Goal: Check status: Check status

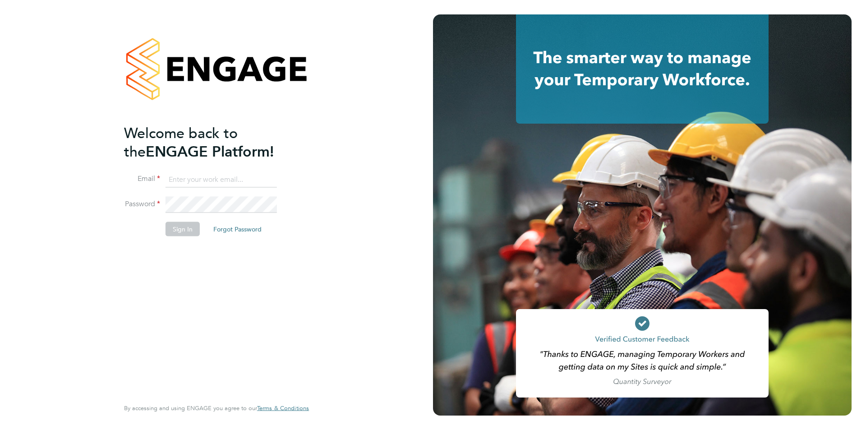
type input "accounts@buildrec.com"
click at [173, 231] on button "Sign In" at bounding box center [183, 229] width 34 height 14
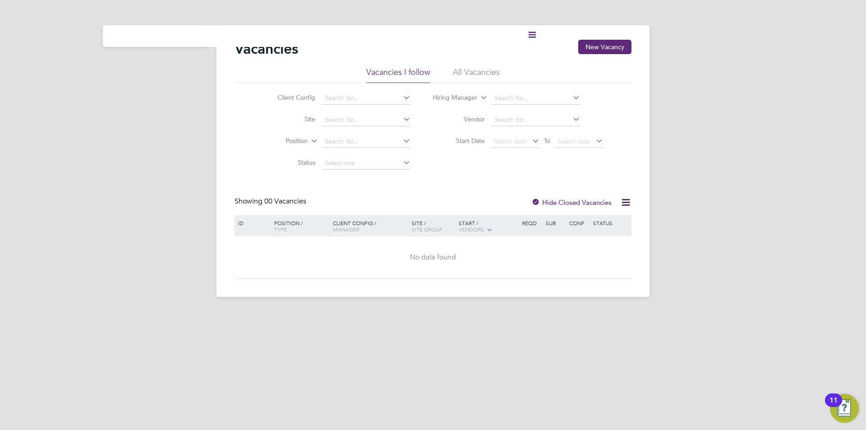
click at [52, 44] on div "Current page: Vacancies New Vacancy Vacancies I follow All Vacancies Client Con…" at bounding box center [433, 155] width 866 height 311
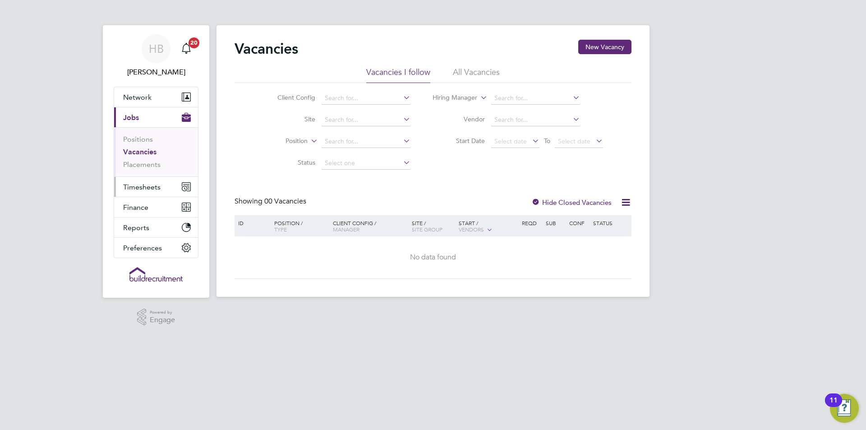
click at [138, 178] on button "Timesheets" at bounding box center [156, 187] width 84 height 20
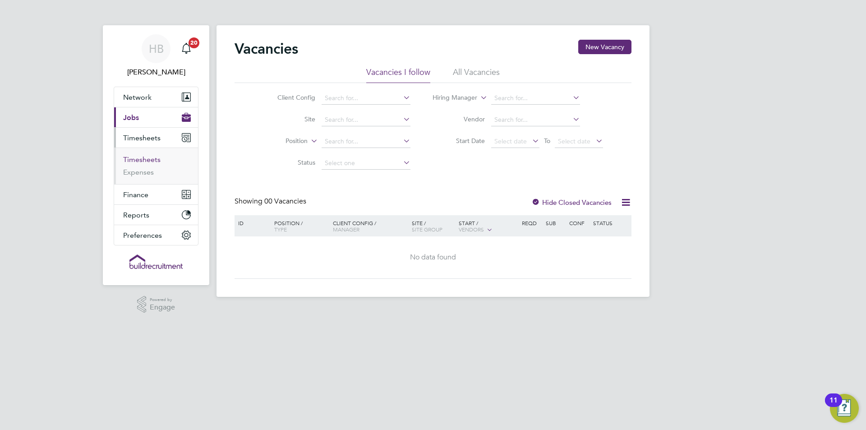
click at [151, 162] on link "Timesheets" at bounding box center [141, 159] width 37 height 9
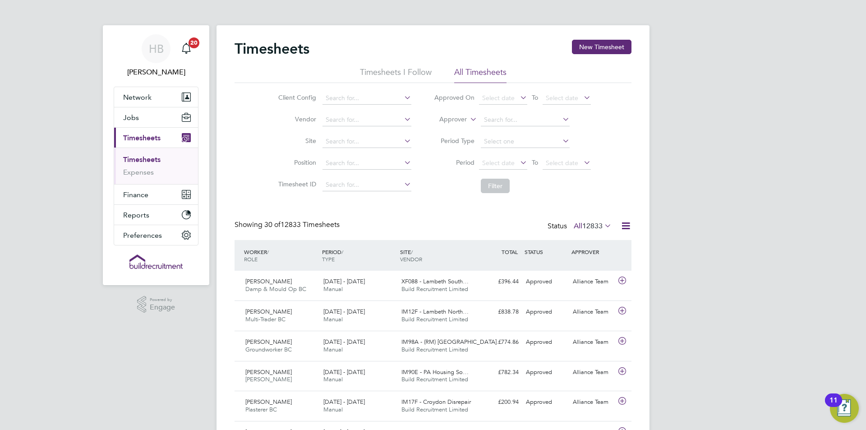
scroll to position [23, 78]
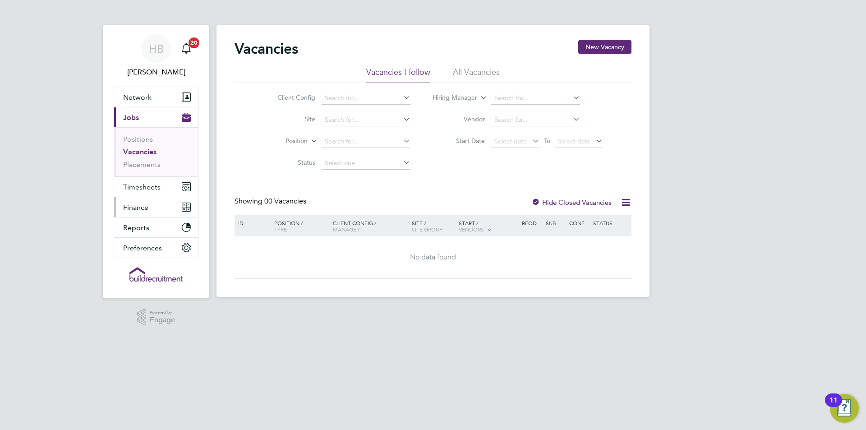
drag, startPoint x: 157, startPoint y: 205, endPoint x: 162, endPoint y: 207, distance: 5.3
click at [162, 207] on button "Finance" at bounding box center [156, 207] width 84 height 20
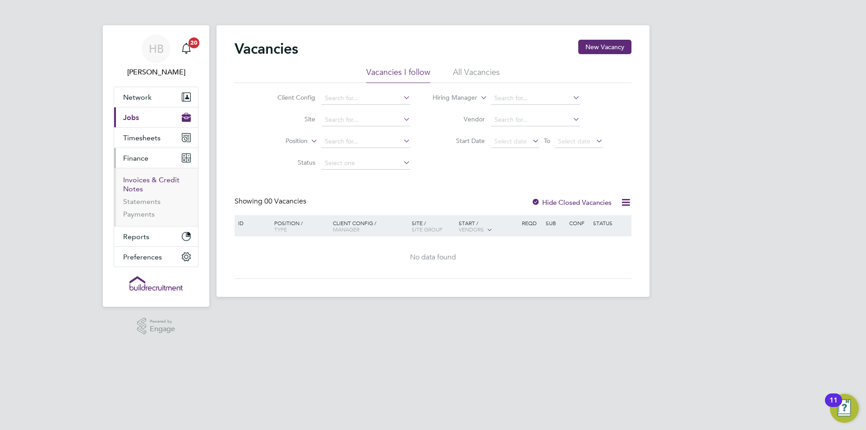
click at [140, 183] on link "Invoices & Credit Notes" at bounding box center [151, 184] width 56 height 18
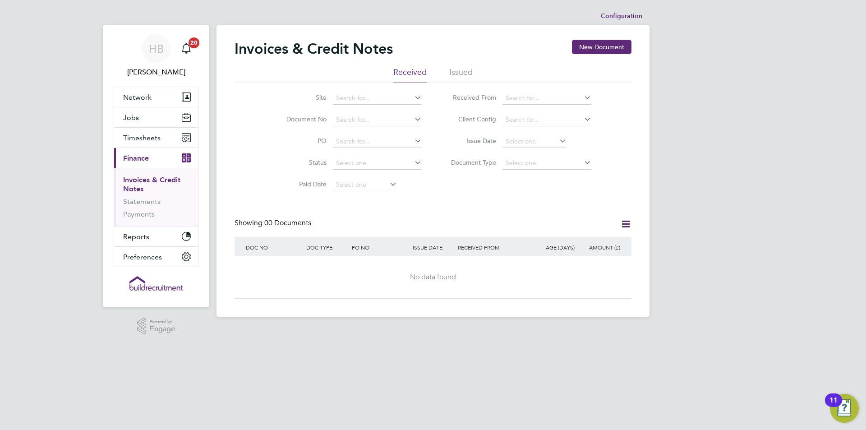
click at [464, 73] on li "Issued" at bounding box center [460, 75] width 23 height 16
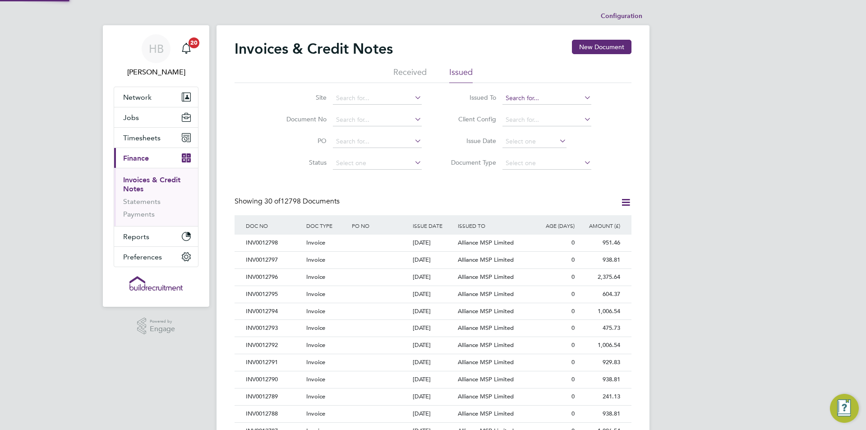
click at [528, 101] on input at bounding box center [546, 98] width 89 height 13
click at [526, 105] on li "Toru s62 Limited" at bounding box center [547, 111] width 90 height 12
type input "Torus62 Limited"
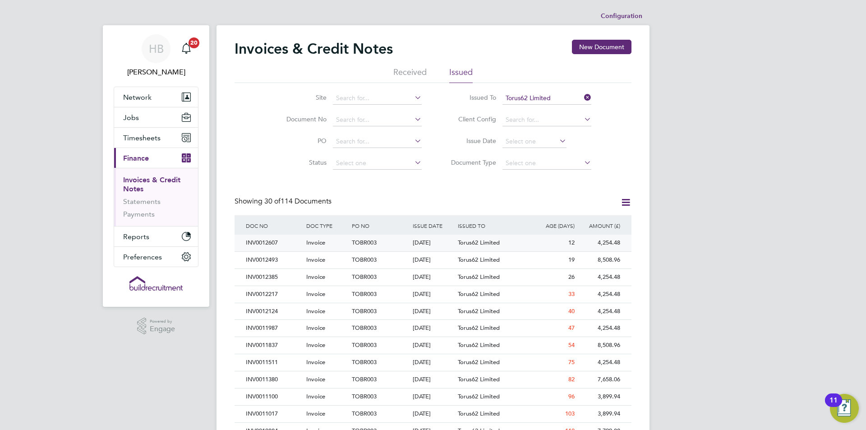
click at [400, 248] on div "TOBR003" at bounding box center [380, 243] width 60 height 17
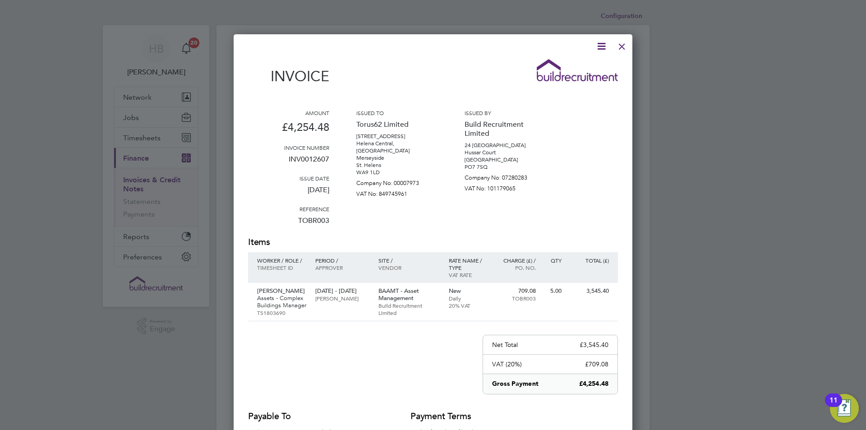
click at [622, 49] on div at bounding box center [622, 44] width 16 height 16
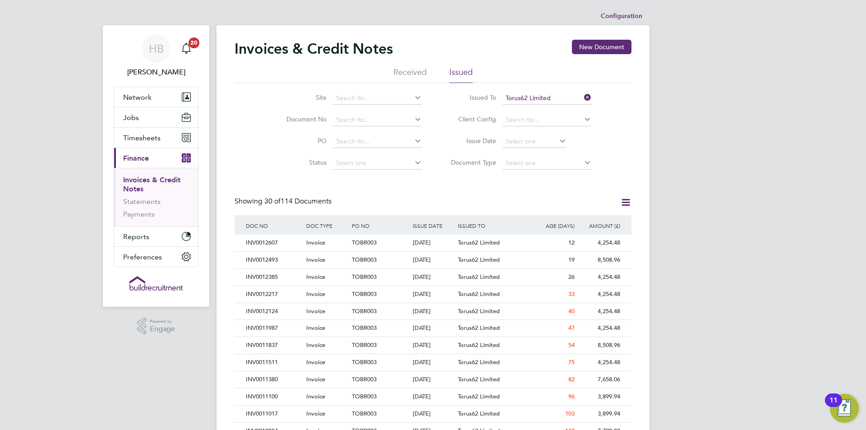
click at [582, 94] on icon at bounding box center [582, 97] width 0 height 13
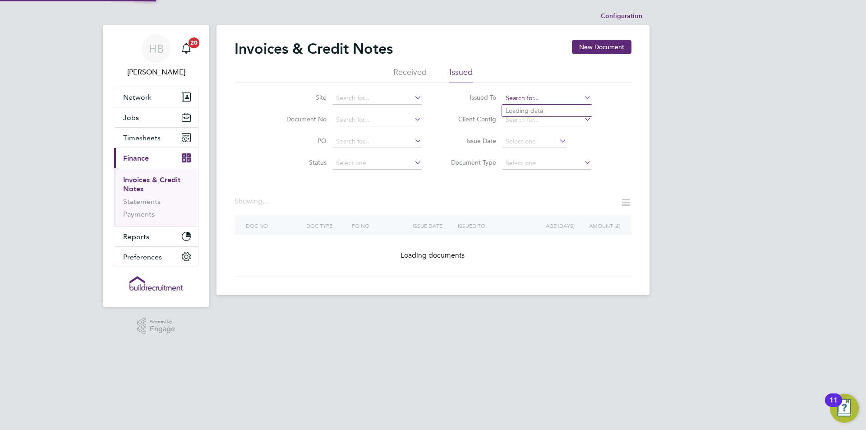
click at [567, 97] on input at bounding box center [546, 98] width 89 height 13
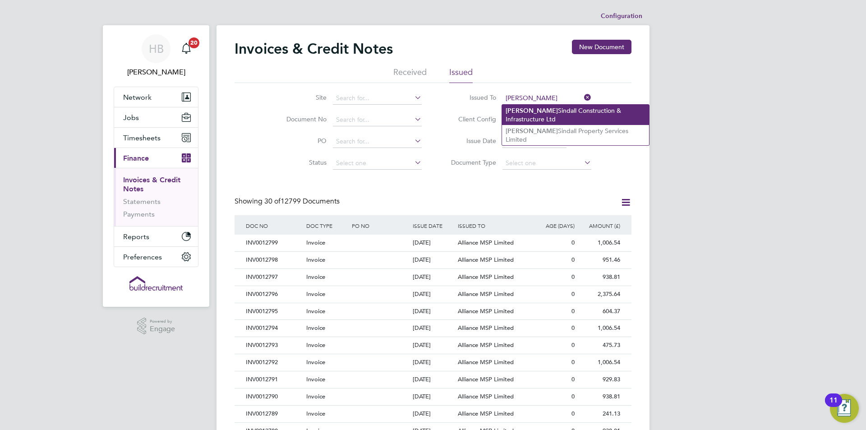
click at [577, 108] on li "Morgan Sindall Construction & Infrastructure Ltd" at bounding box center [575, 115] width 147 height 20
type input "Morgan Sindall Construction & Infrastructure Ltd"
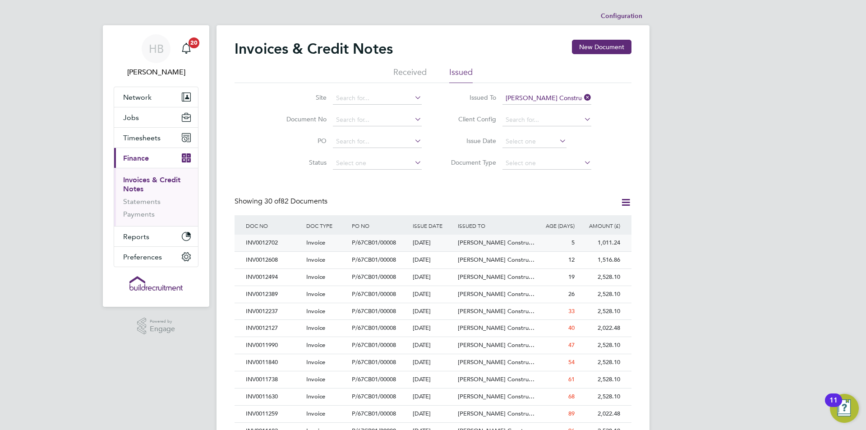
click at [378, 239] on div "P/67CB01/00008" at bounding box center [380, 243] width 60 height 17
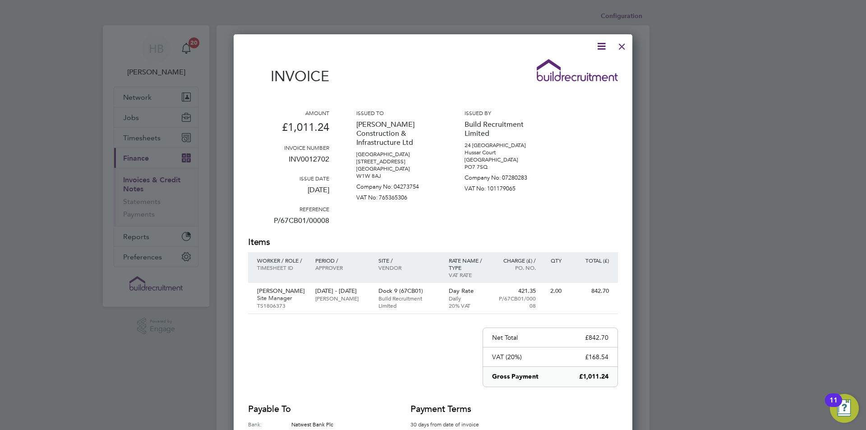
click at [604, 52] on icon at bounding box center [601, 46] width 11 height 11
click at [585, 70] on li "Download Invoice" at bounding box center [574, 67] width 62 height 13
click at [626, 43] on div at bounding box center [622, 44] width 16 height 16
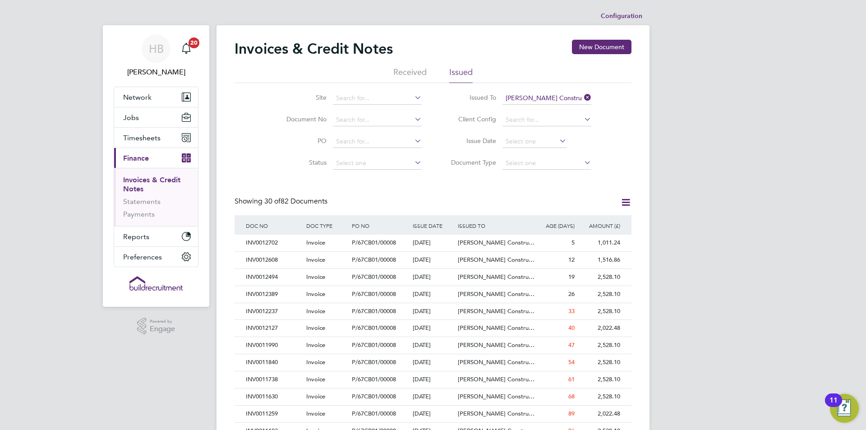
click at [582, 95] on icon at bounding box center [582, 97] width 0 height 13
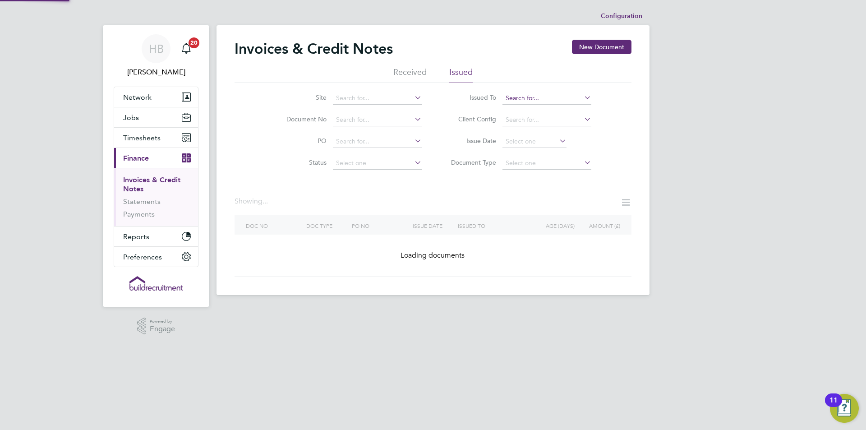
click at [575, 97] on input at bounding box center [546, 98] width 89 height 13
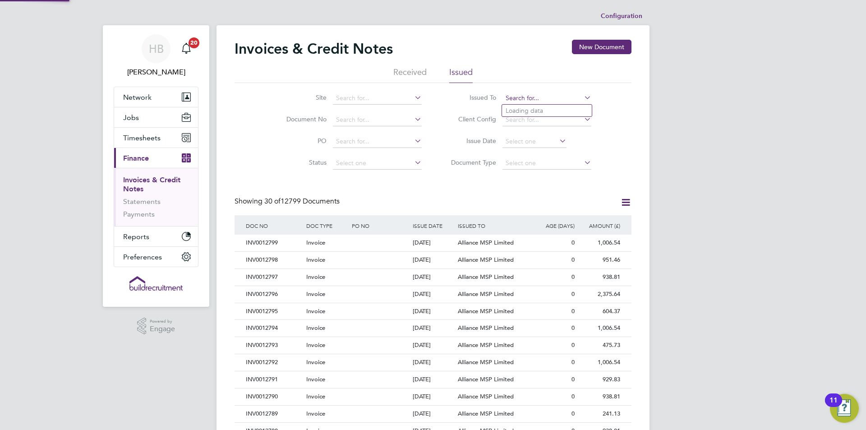
scroll to position [17, 61]
click at [566, 106] on li "Lovell Partnerships Limited" at bounding box center [561, 111] width 118 height 12
type input "Lovell Partnerships Limited"
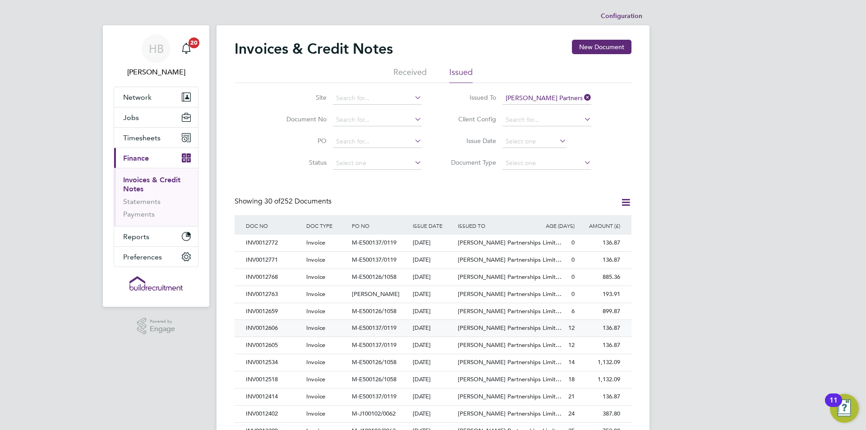
click at [548, 326] on div "12" at bounding box center [554, 328] width 46 height 17
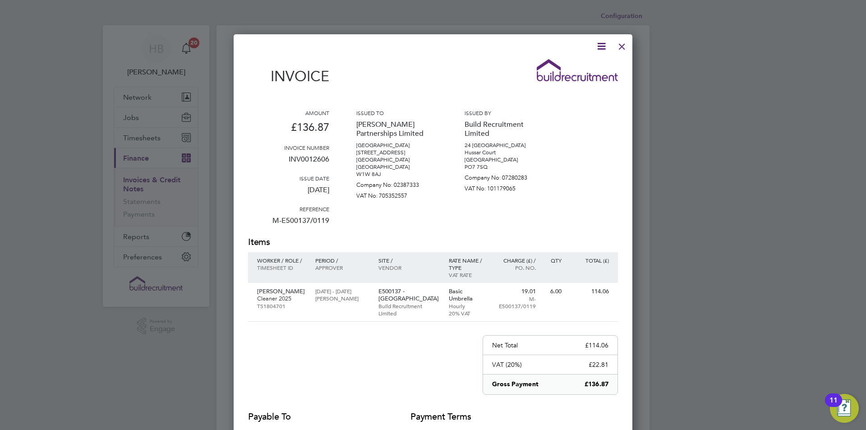
click at [619, 44] on div at bounding box center [622, 44] width 16 height 16
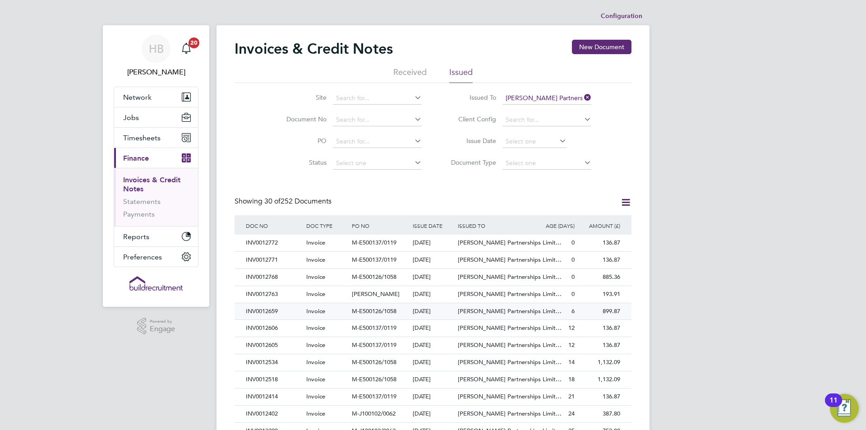
click at [285, 312] on div "INV0012659" at bounding box center [274, 311] width 60 height 17
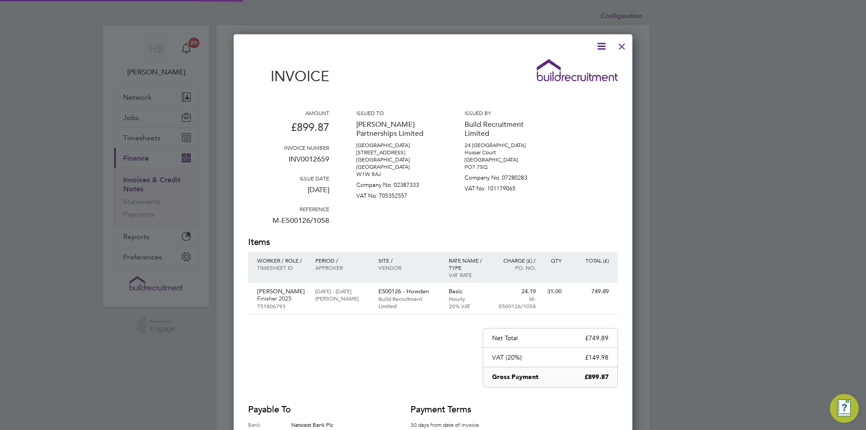
scroll to position [467, 399]
click at [627, 45] on div at bounding box center [622, 44] width 16 height 16
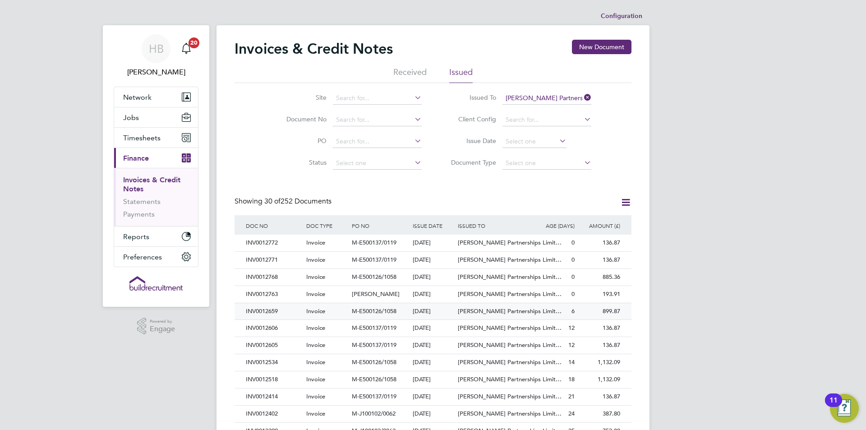
click at [279, 312] on div "INV0012659" at bounding box center [274, 311] width 60 height 17
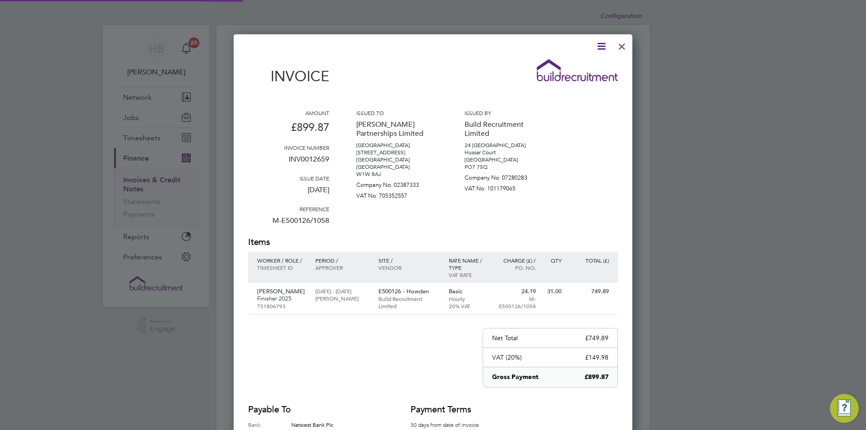
scroll to position [467, 399]
click at [597, 45] on icon at bounding box center [601, 46] width 11 height 11
click at [569, 66] on li "Download Invoice" at bounding box center [574, 67] width 62 height 13
click at [623, 48] on div at bounding box center [622, 44] width 16 height 16
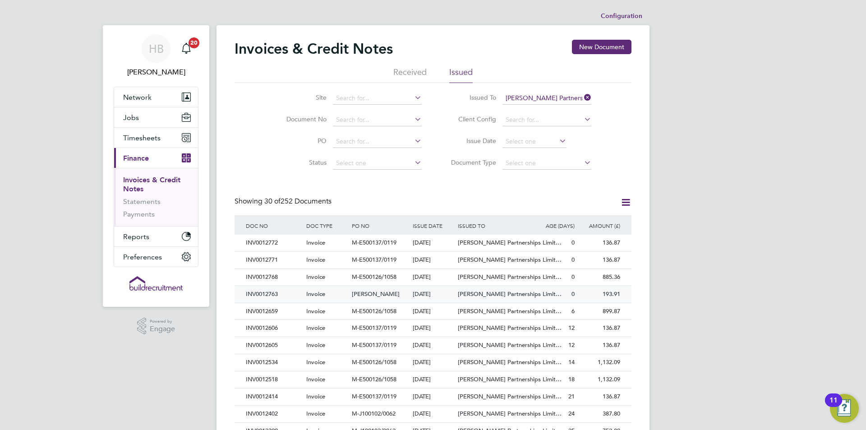
click at [312, 292] on span "Invoice" at bounding box center [315, 294] width 19 height 8
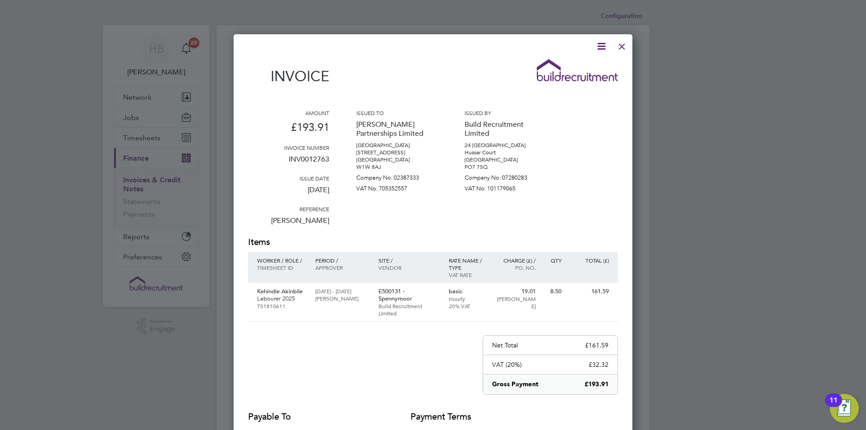
click at [603, 44] on icon at bounding box center [601, 46] width 11 height 11
click at [551, 64] on li "Download Invoice" at bounding box center [574, 67] width 62 height 13
click at [617, 47] on div at bounding box center [622, 44] width 16 height 16
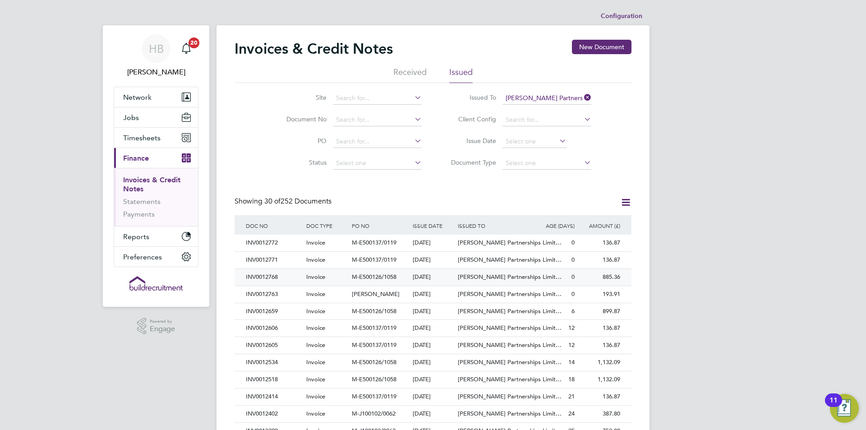
click at [282, 276] on div "INV0012768" at bounding box center [274, 277] width 60 height 17
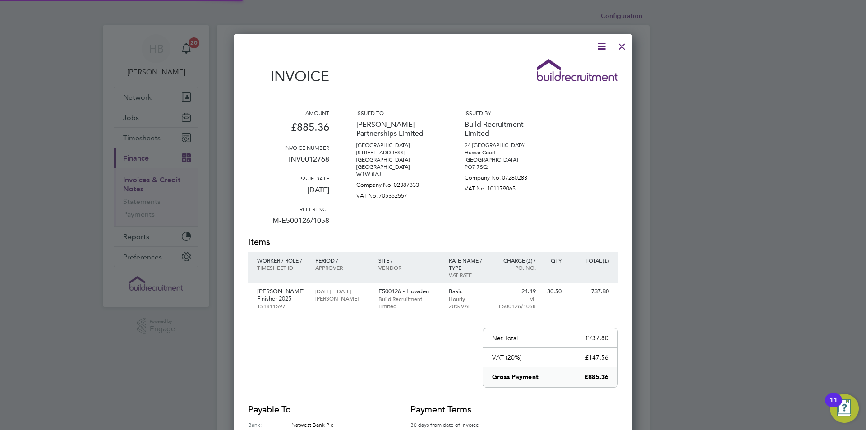
scroll to position [467, 399]
click at [598, 43] on icon at bounding box center [601, 46] width 11 height 11
click at [578, 65] on li "Download Invoice" at bounding box center [574, 67] width 62 height 13
click at [622, 43] on div at bounding box center [622, 44] width 16 height 16
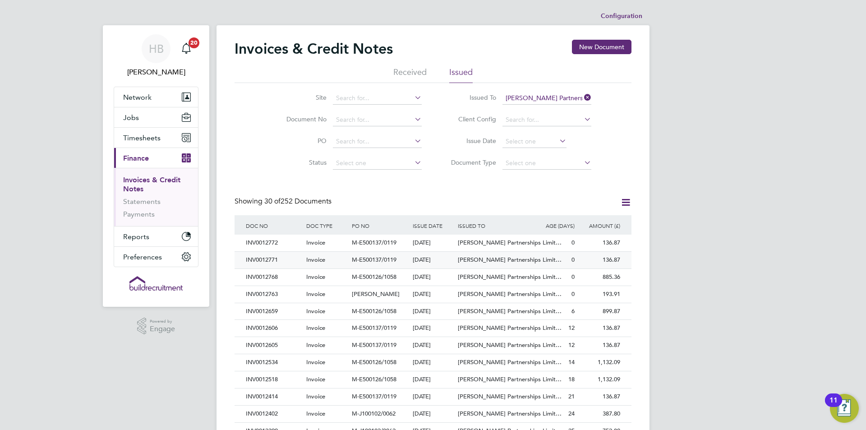
click at [280, 259] on div "INV0012771" at bounding box center [274, 260] width 60 height 17
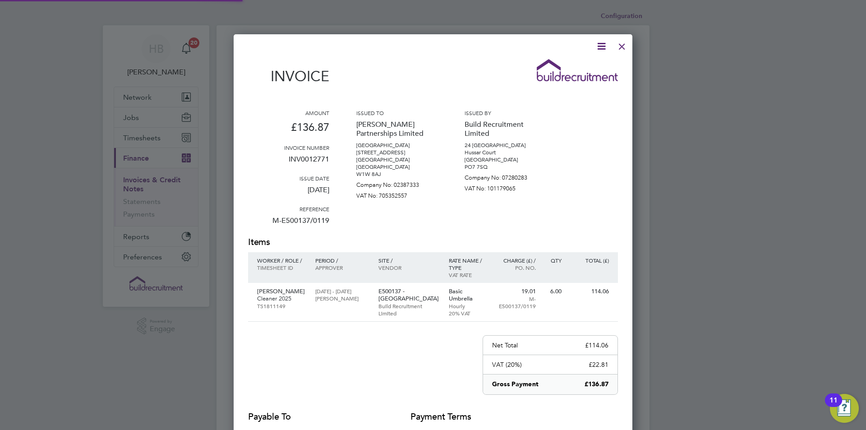
scroll to position [474, 399]
click at [603, 47] on icon at bounding box center [601, 46] width 11 height 11
click at [576, 58] on div "Download Invoice View timesheet Pay invoice Edit invoice" at bounding box center [574, 86] width 72 height 61
click at [603, 48] on icon at bounding box center [601, 46] width 11 height 11
click at [580, 66] on li "Download Invoice" at bounding box center [574, 67] width 62 height 13
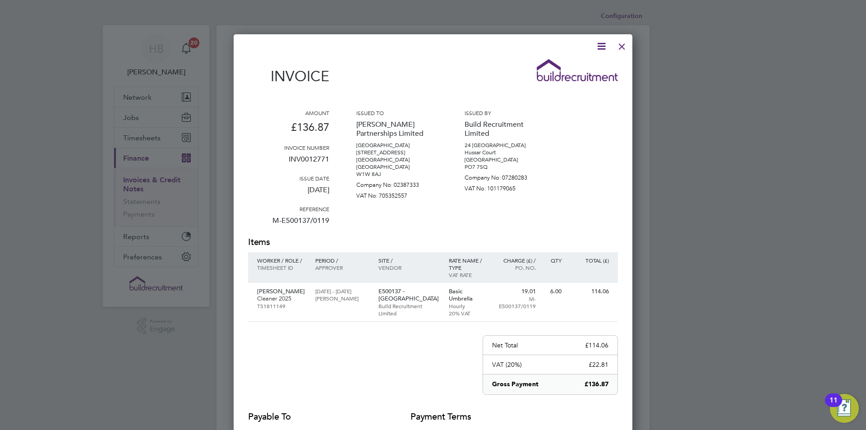
click at [622, 46] on div at bounding box center [622, 44] width 16 height 16
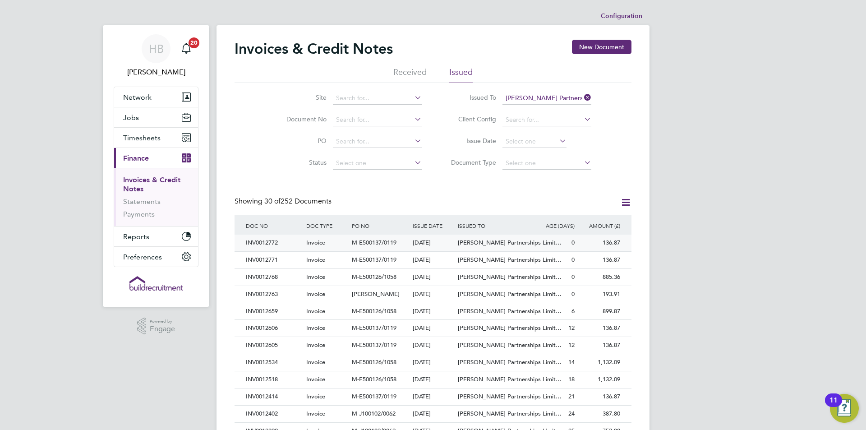
click at [328, 239] on div "Invoice" at bounding box center [327, 243] width 46 height 17
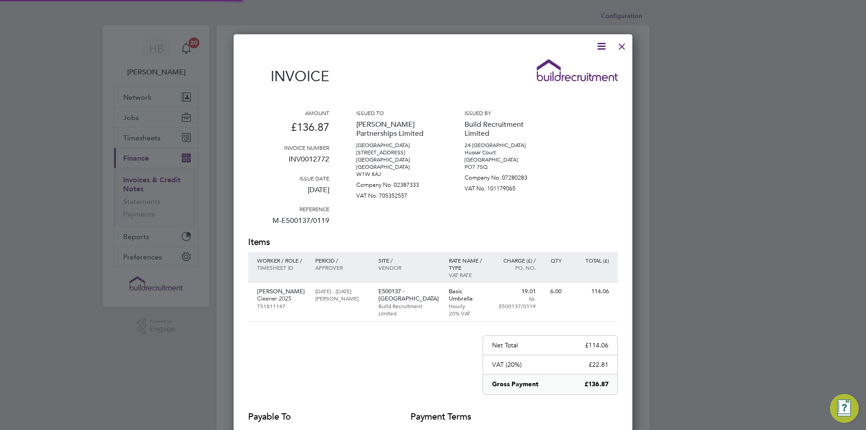
scroll to position [474, 399]
click at [603, 47] on icon at bounding box center [601, 46] width 11 height 11
click at [570, 68] on li "Download Invoice" at bounding box center [574, 67] width 62 height 13
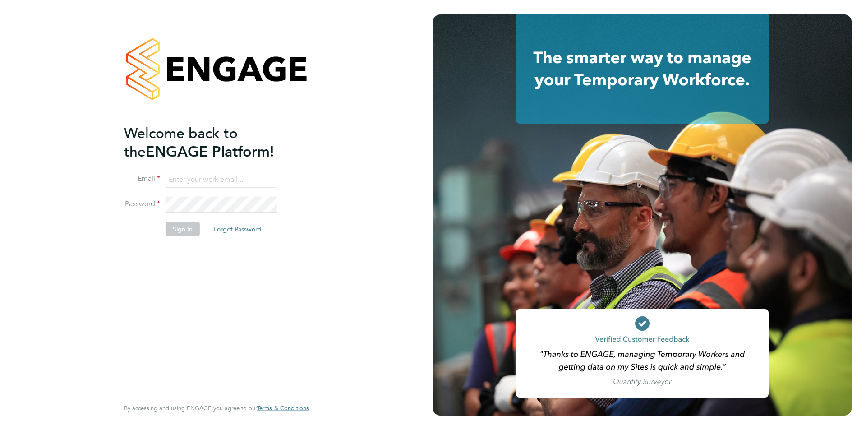
type input "accounts@buildrec.com"
click at [187, 235] on button "Sign In" at bounding box center [183, 229] width 34 height 14
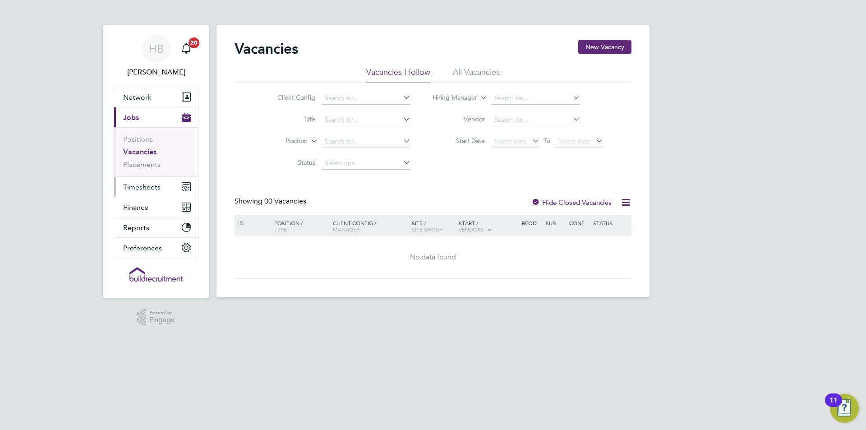
click at [152, 184] on span "Timesheets" at bounding box center [141, 187] width 37 height 9
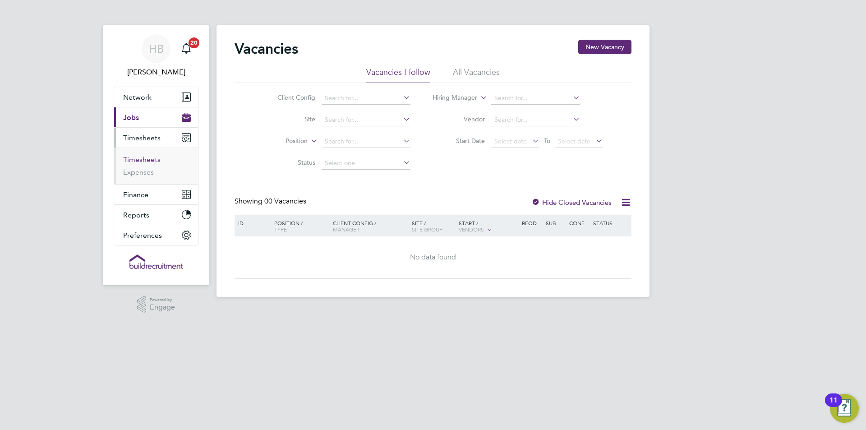
click at [154, 162] on link "Timesheets" at bounding box center [141, 159] width 37 height 9
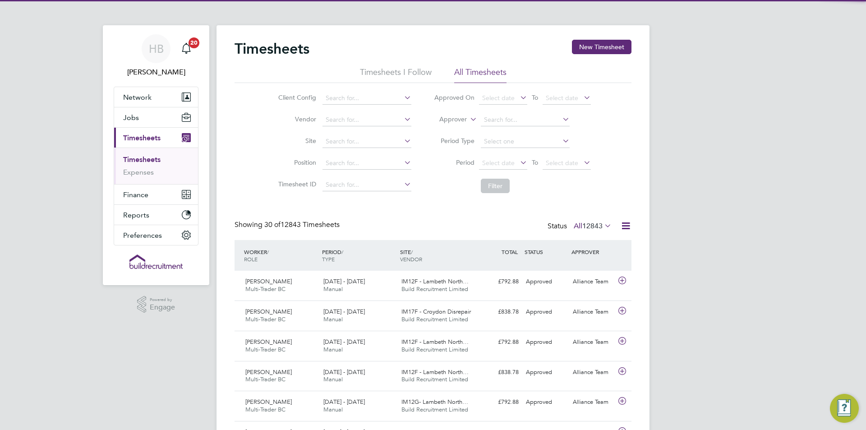
click at [465, 120] on label "Approver" at bounding box center [446, 119] width 41 height 9
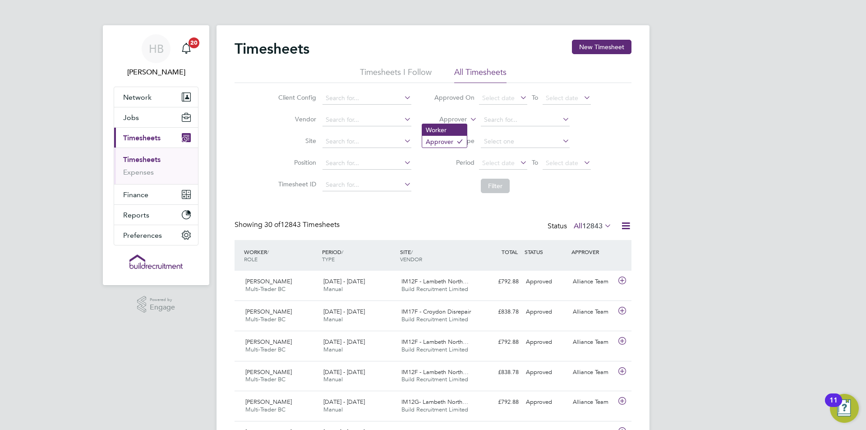
click at [455, 133] on li "Worker" at bounding box center [444, 130] width 45 height 12
click at [490, 120] on input at bounding box center [525, 120] width 89 height 13
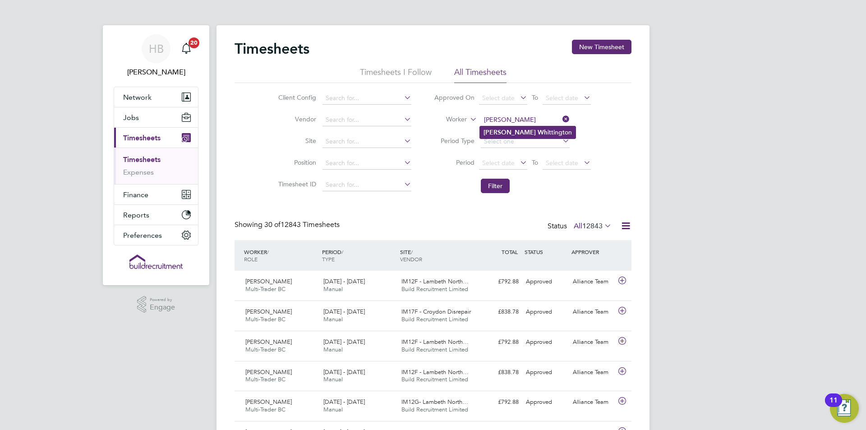
click at [488, 127] on li "Wayne Wh ittington" at bounding box center [528, 132] width 96 height 12
type input "Wayne Whittington"
click at [494, 181] on button "Filter" at bounding box center [495, 186] width 29 height 14
click at [443, 311] on span "IM15C - Ealing Disrepair" at bounding box center [433, 312] width 64 height 8
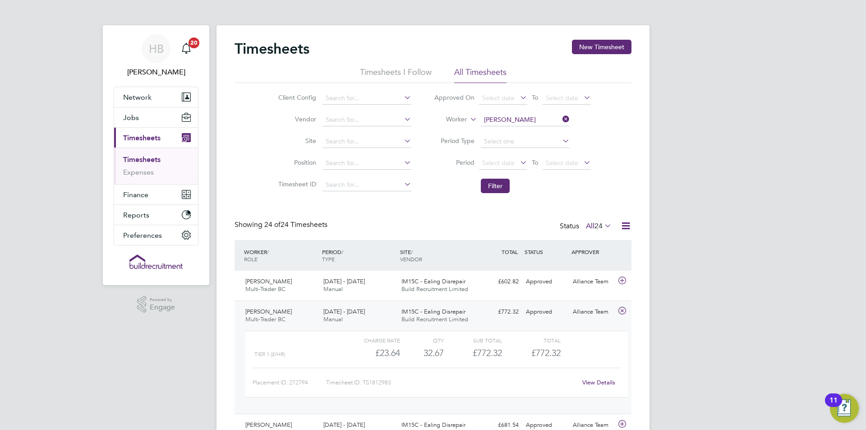
click at [599, 383] on link "View Details" at bounding box center [598, 382] width 33 height 8
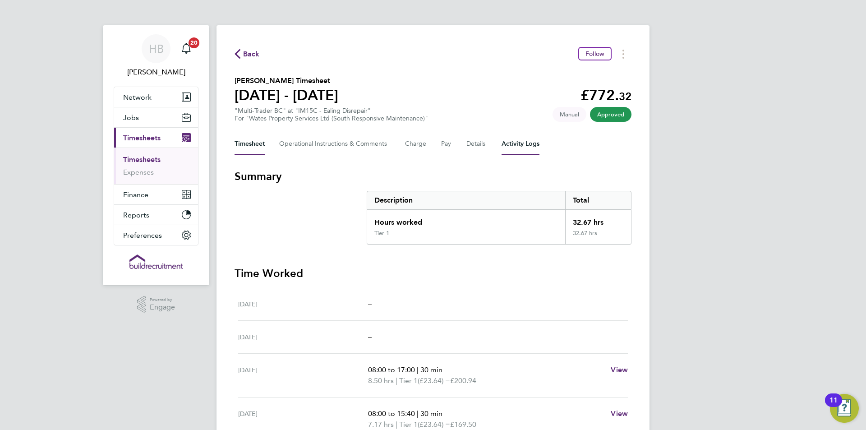
click at [531, 137] on Logs-tab "Activity Logs" at bounding box center [521, 144] width 38 height 22
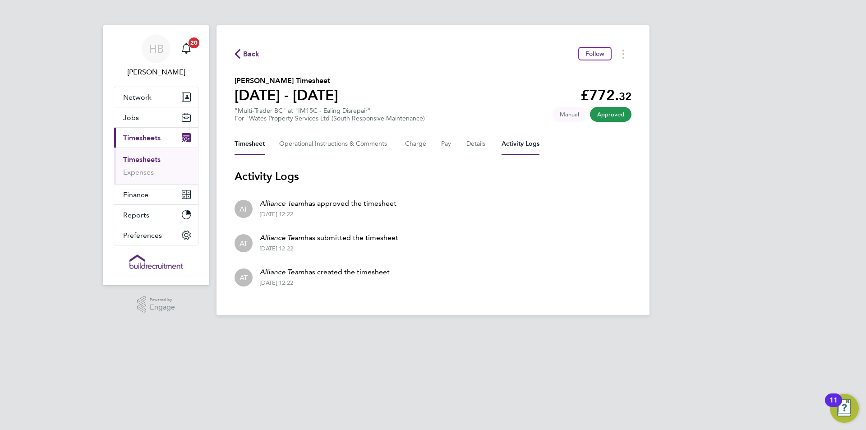
click at [261, 149] on button "Timesheet" at bounding box center [250, 144] width 30 height 22
